Goal: Information Seeking & Learning: Learn about a topic

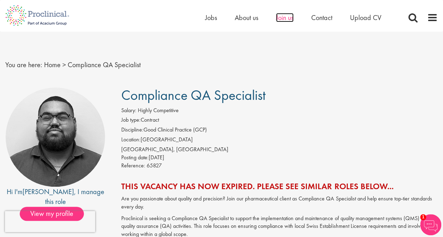
click at [286, 16] on span "Join us" at bounding box center [285, 17] width 18 height 9
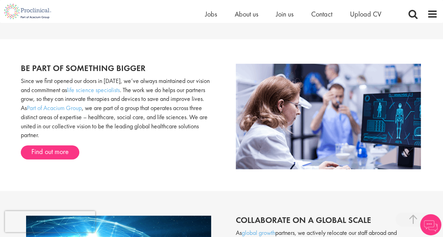
scroll to position [458, 0]
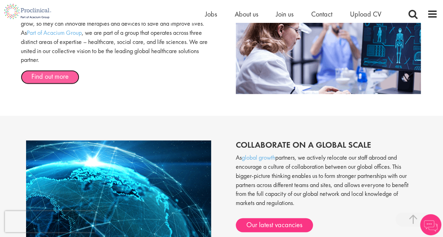
click at [62, 74] on link "Find out more" at bounding box center [50, 77] width 58 height 14
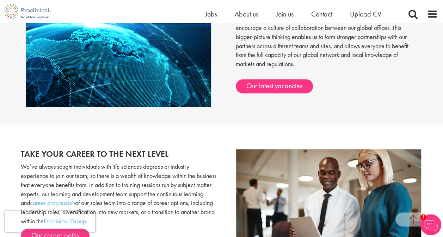
scroll to position [599, 0]
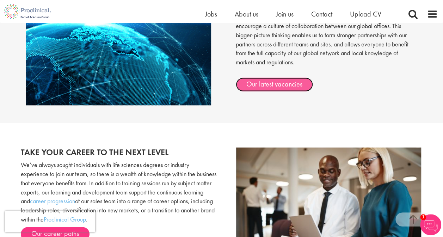
click at [285, 84] on link "Our latest vacancies" at bounding box center [274, 84] width 77 height 14
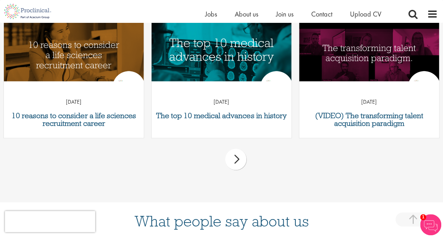
scroll to position [287, 0]
